Goal: Task Accomplishment & Management: Use online tool/utility

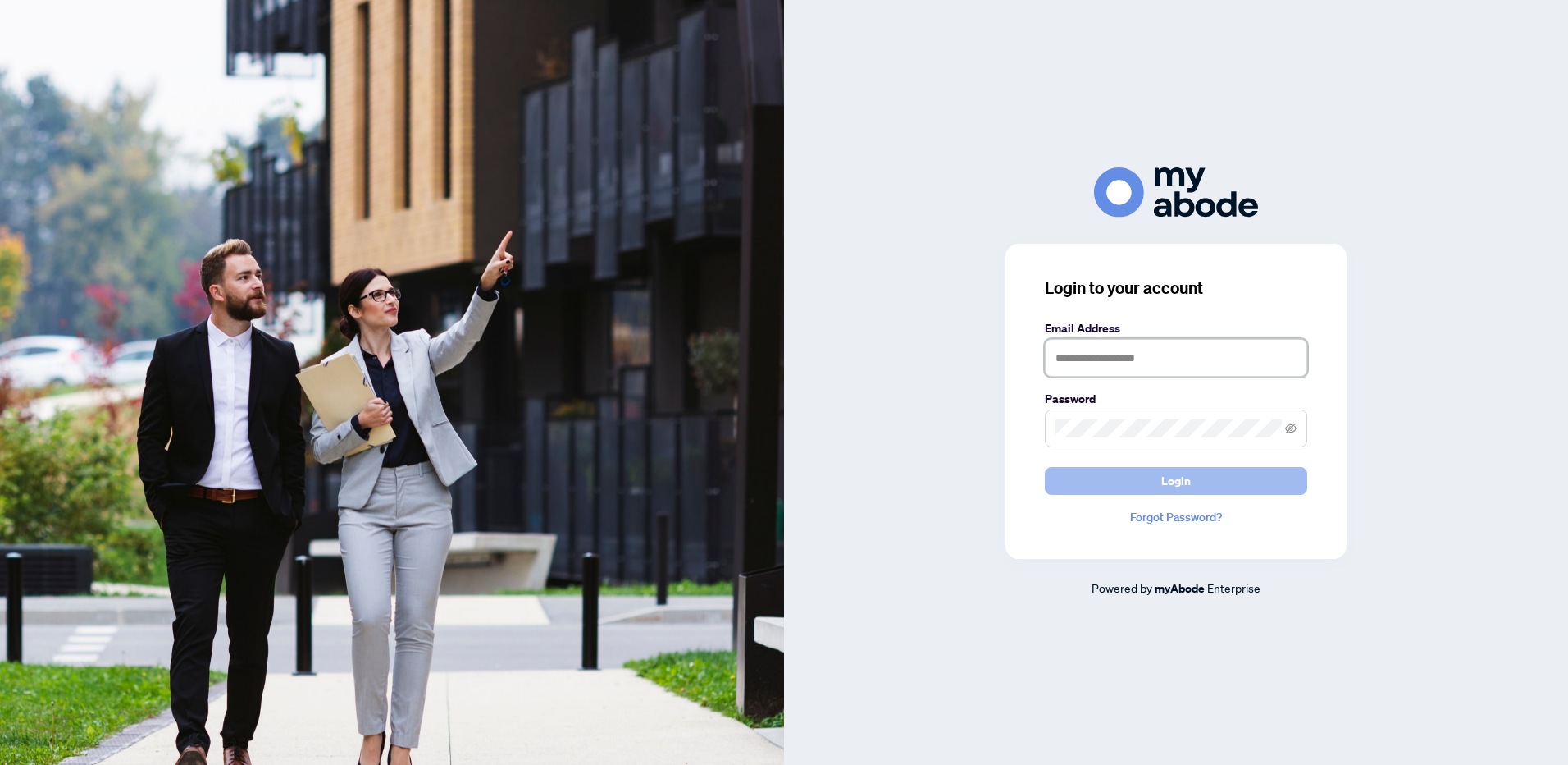
type input "**********"
click at [1143, 484] on button "Login" at bounding box center [1176, 481] width 263 height 28
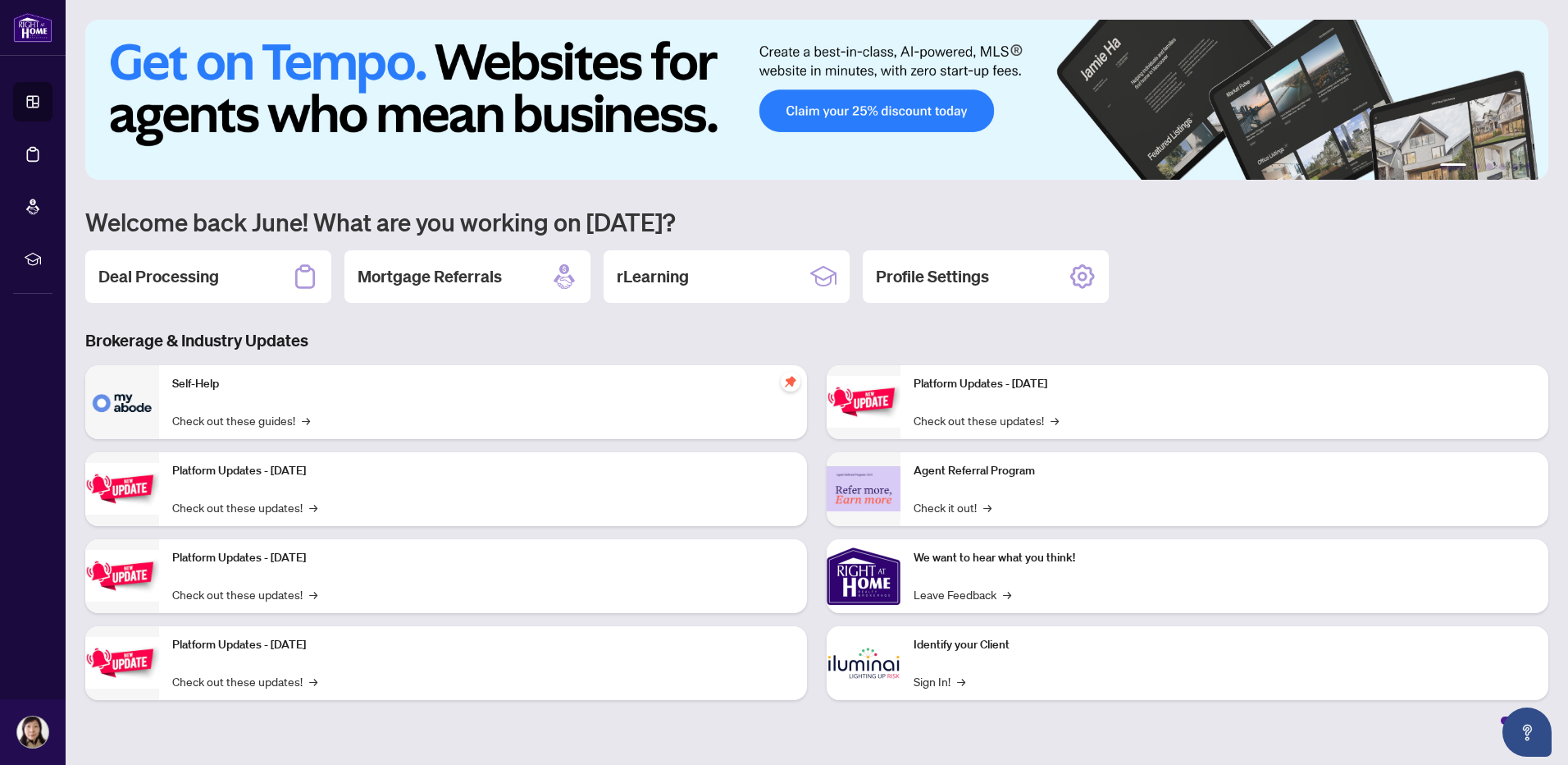
drag, startPoint x: 223, startPoint y: 278, endPoint x: 223, endPoint y: 264, distance: 14.0
click at [223, 264] on div "Deal Processing" at bounding box center [208, 276] width 246 height 53
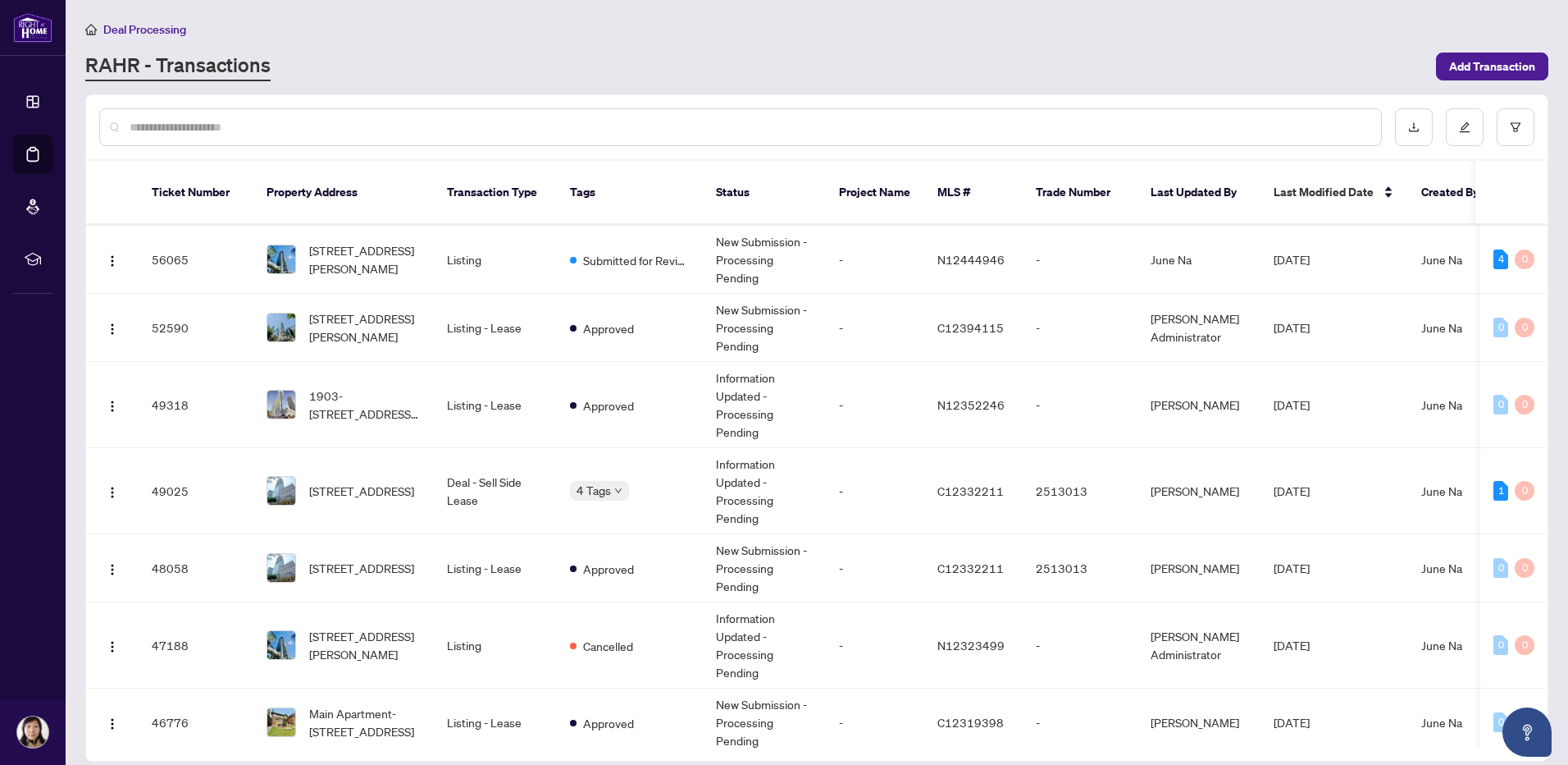
scroll to position [80, 0]
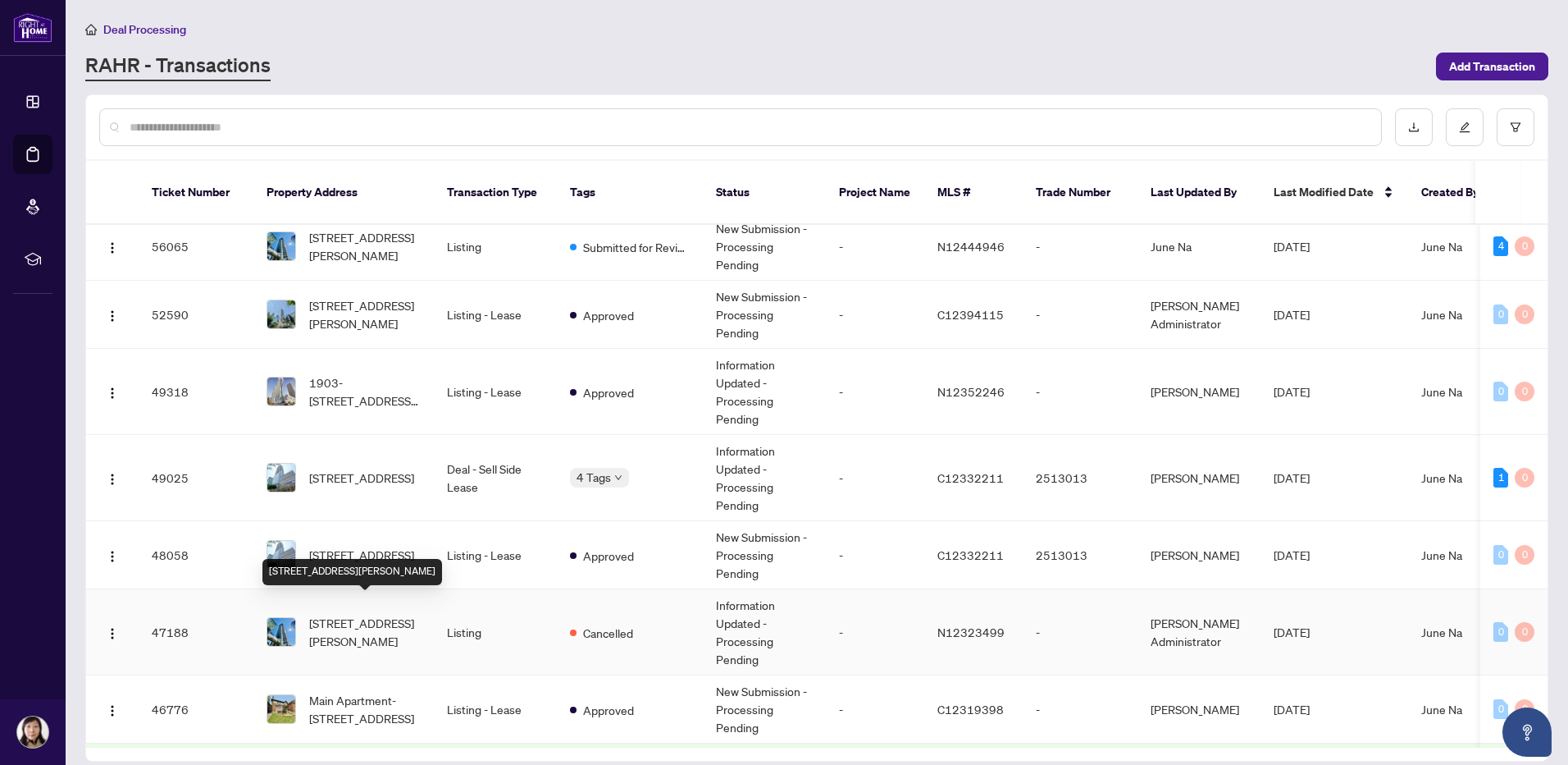
click at [368, 614] on span "3709-2908 Highway 7 Rd, Vaughan, Ontario L4K 0K5, Canada" at bounding box center [364, 631] width 112 height 36
